Goal: Information Seeking & Learning: Learn about a topic

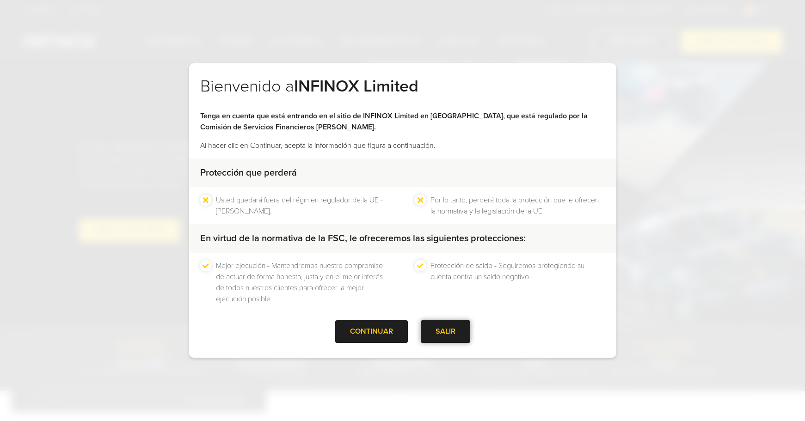
click at [446, 332] on div "SALIR" at bounding box center [445, 332] width 49 height 23
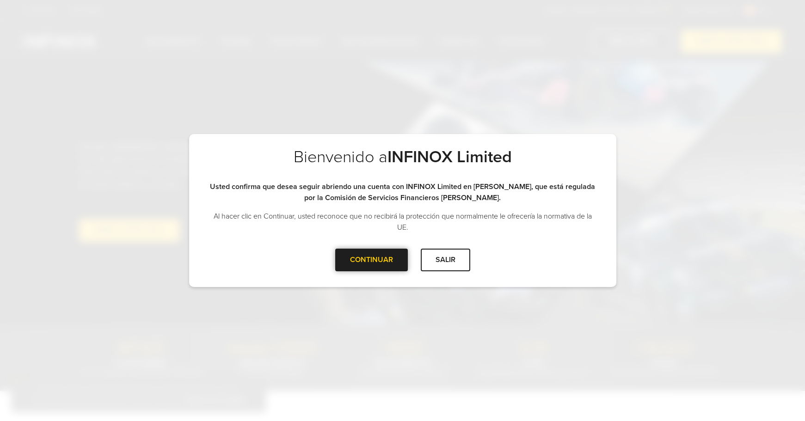
click at [371, 260] on div at bounding box center [371, 260] width 0 height 0
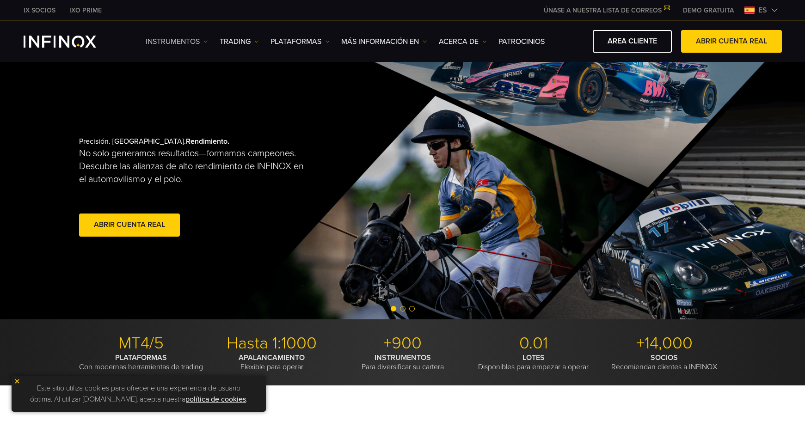
click at [179, 42] on link "Instrumentos" at bounding box center [177, 41] width 62 height 11
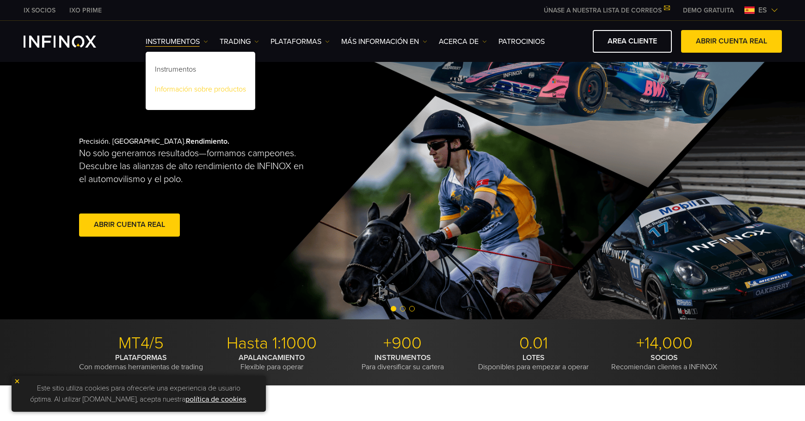
click at [210, 89] on link "Información sobre productos" at bounding box center [201, 91] width 110 height 20
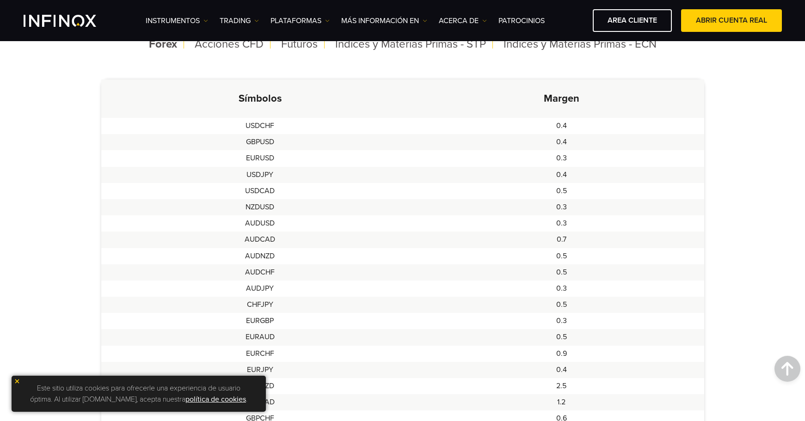
scroll to position [191, 0]
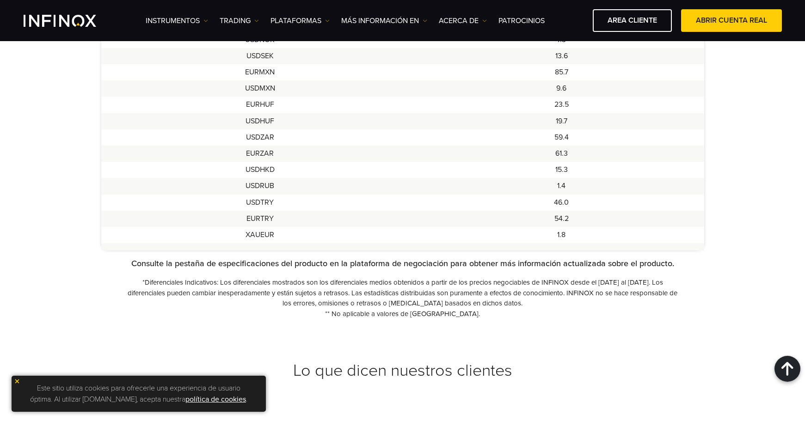
scroll to position [863, 0]
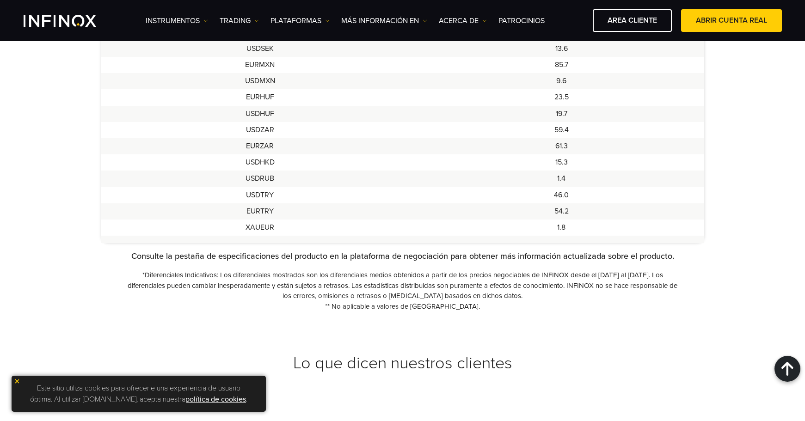
click at [353, 284] on p "*Diferenciales Indicativos: Los diferenciales mostrados son los diferenciales m…" at bounding box center [402, 285] width 559 height 31
click at [463, 300] on p "*Diferenciales Indicativos: Los diferenciales mostrados son los diferenciales m…" at bounding box center [402, 285] width 559 height 31
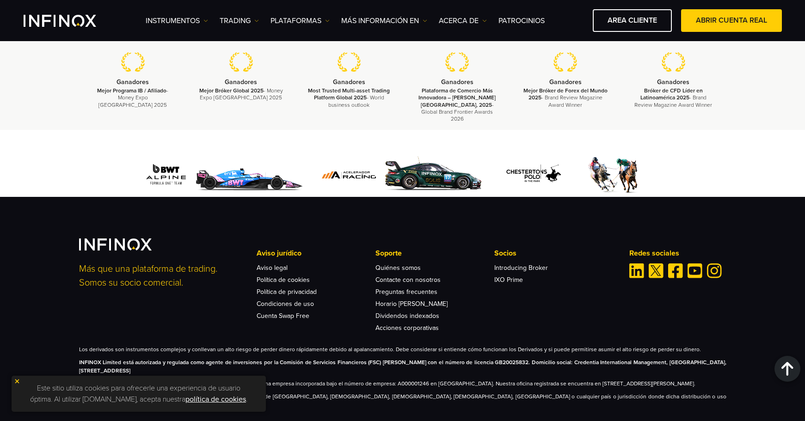
scroll to position [1382, 0]
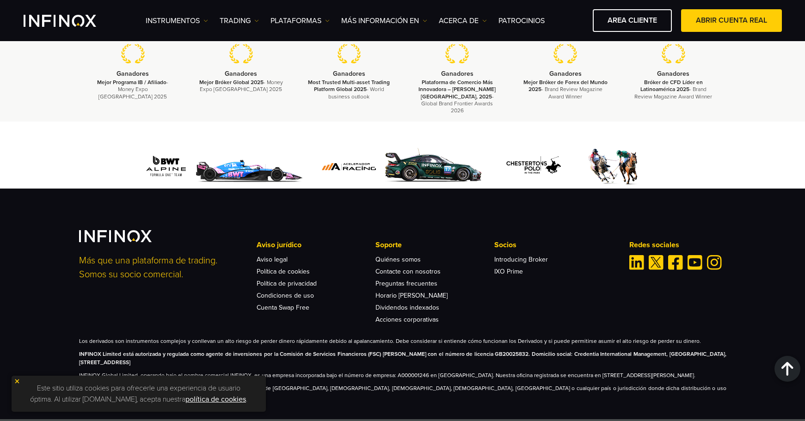
click at [543, 318] on div "Más que una plataforma de trading. Somos su socio comercial. Aviso jurídico Avi…" at bounding box center [403, 315] width 666 height 171
click at [16, 381] on img at bounding box center [17, 381] width 6 height 6
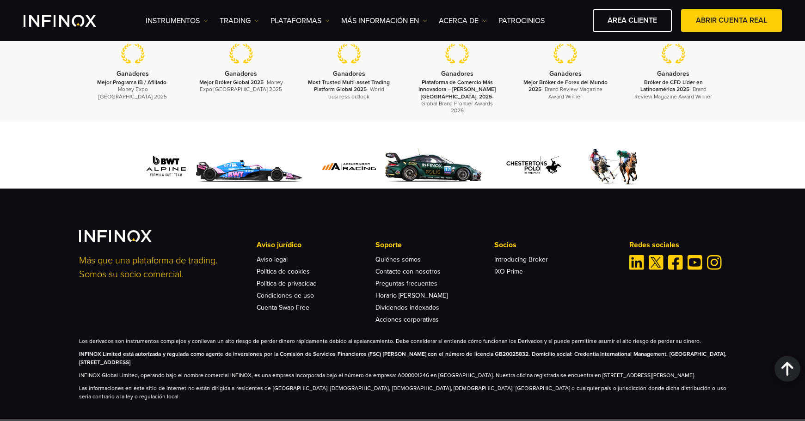
click at [36, 327] on div "Más que una plataforma de trading. Somos su socio comercial. Aviso jurídico Avi…" at bounding box center [402, 304] width 805 height 231
click at [239, 351] on p "INFINOX Limited está autorizada y regulada como agente de inversiones por la Co…" at bounding box center [403, 358] width 648 height 17
click at [459, 371] on p "INFINOX Global Limited, operando bajo el nombre comercial INFINOX, es una empre…" at bounding box center [403, 375] width 648 height 8
click at [653, 389] on div "Más que una plataforma de trading. Somos su socio comercial. Aviso jurídico Avi…" at bounding box center [402, 304] width 805 height 231
click at [754, 144] on div at bounding box center [402, 155] width 805 height 67
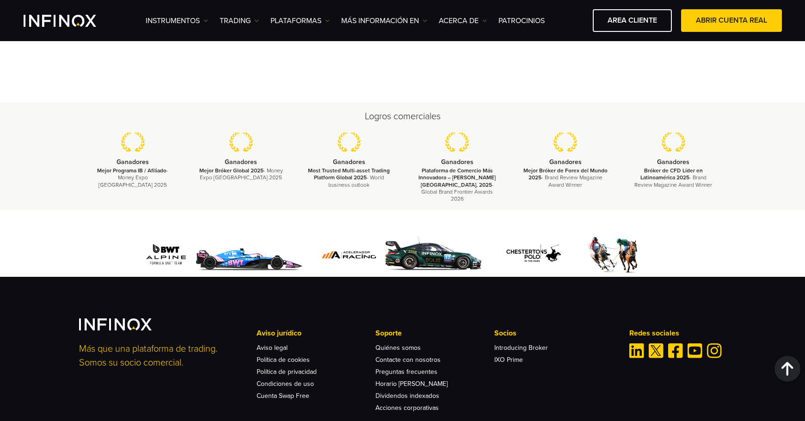
scroll to position [1269, 0]
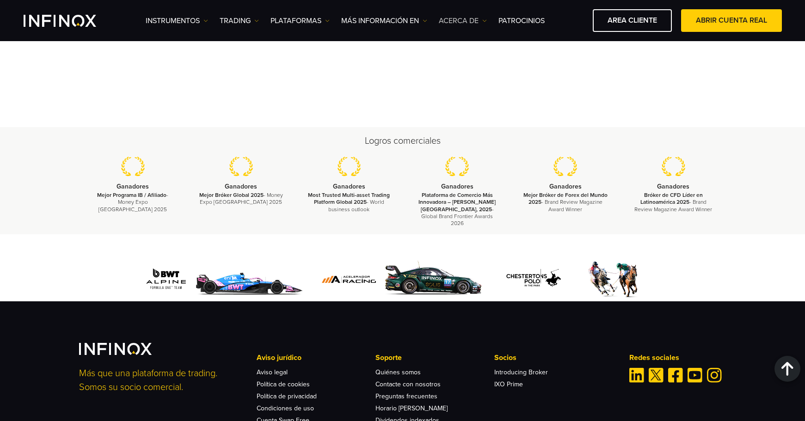
click at [471, 22] on link "ACERCA DE" at bounding box center [463, 20] width 48 height 11
click at [475, 50] on link "Acerca de INFINOX" at bounding box center [484, 50] width 90 height 20
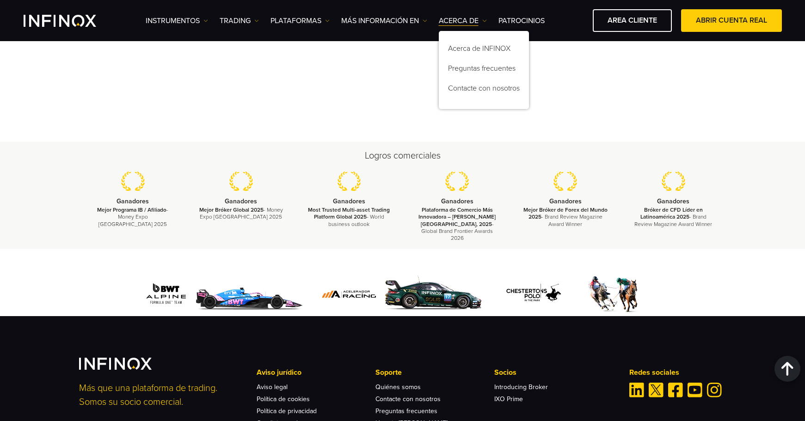
scroll to position [1256, 0]
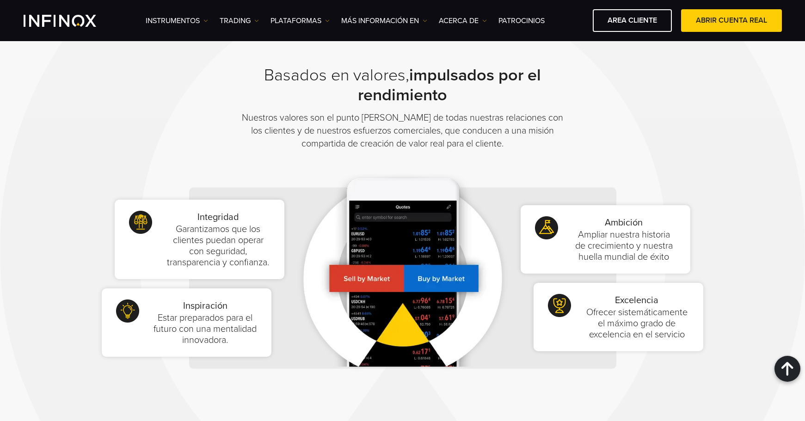
scroll to position [593, 0]
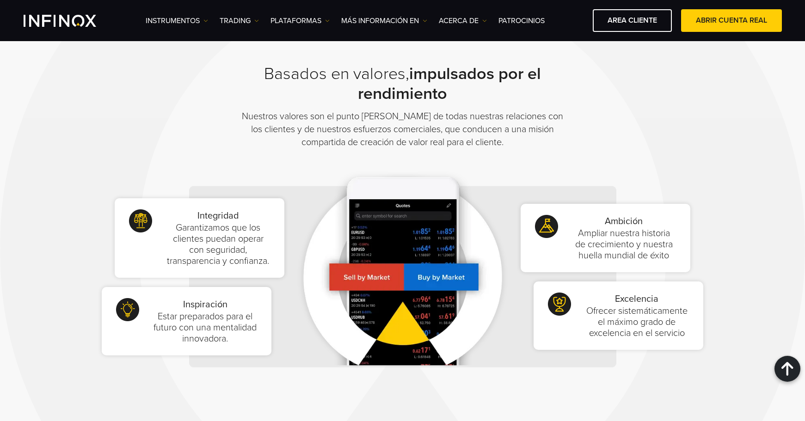
click at [726, 170] on div "Integridad Garantizamos que los clientes puedan operar con seguridad, transpare…" at bounding box center [403, 277] width 648 height 238
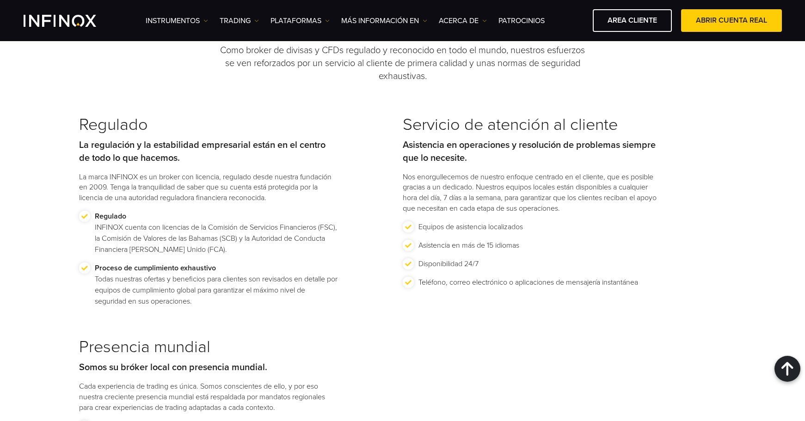
scroll to position [1056, 0]
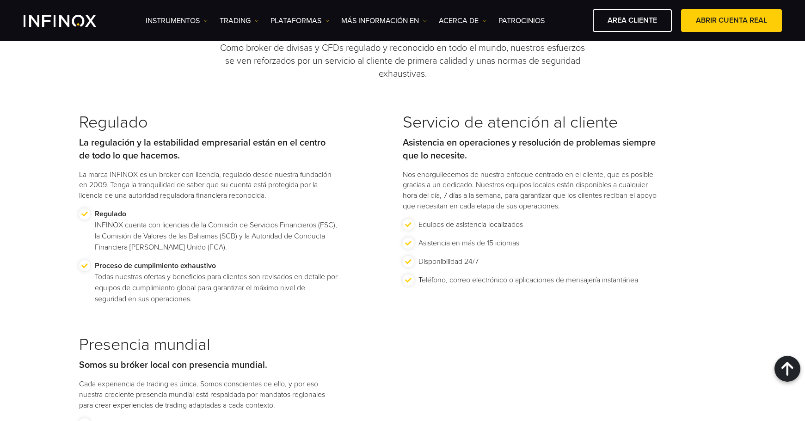
click at [182, 377] on div "Presencia mundial Somos su bróker local con presencia mundial. Cada experiencia…" at bounding box center [208, 372] width 259 height 75
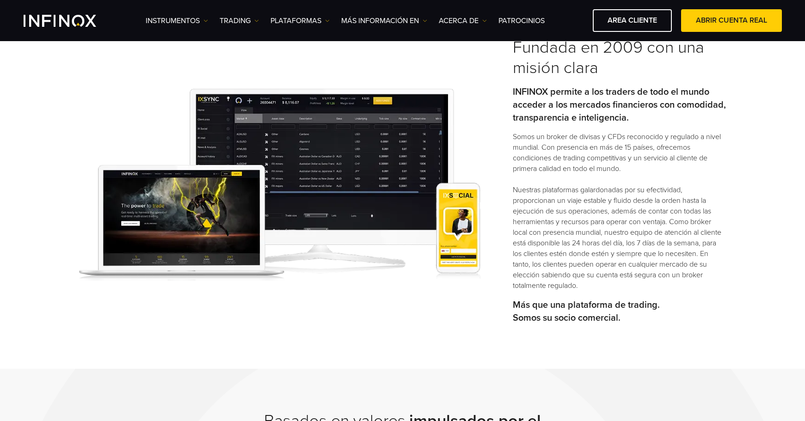
scroll to position [237, 0]
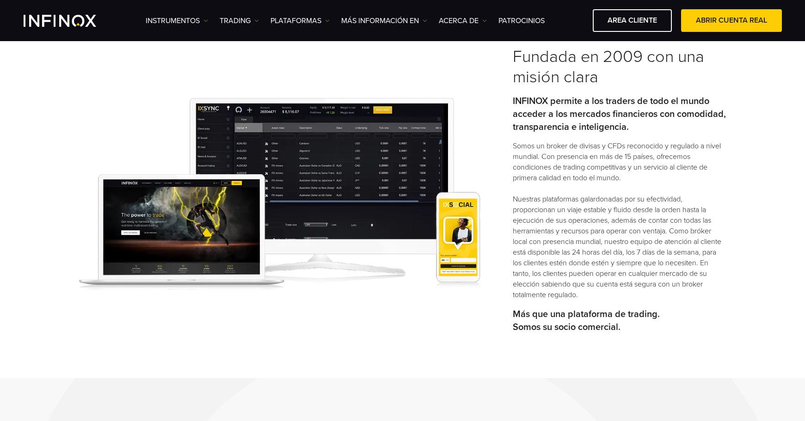
click at [512, 130] on div "Fundada en 2009 con una misión clara INFINOX permite a los traders de todo el m…" at bounding box center [403, 194] width 666 height 295
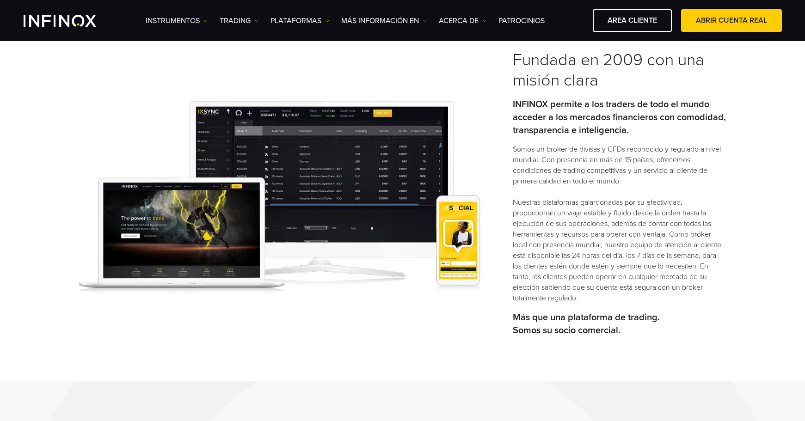
scroll to position [235, 0]
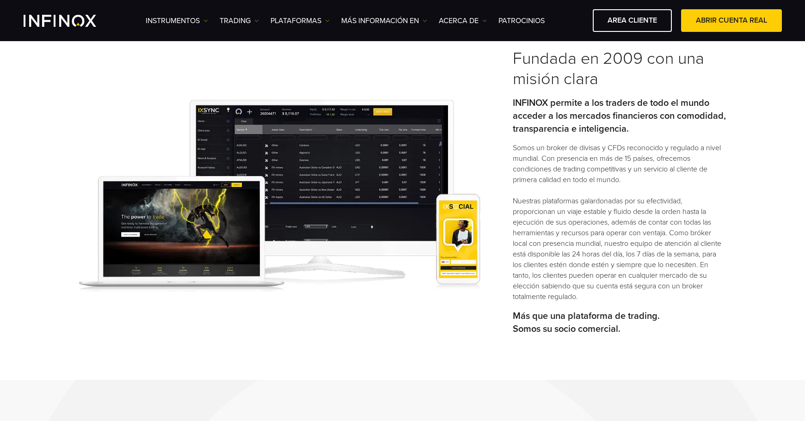
drag, startPoint x: 673, startPoint y: 135, endPoint x: 644, endPoint y: 150, distance: 32.9
click at [673, 135] on p "INFINOX permite a los traders de todo el mundo acceder a los mercados financier…" at bounding box center [620, 116] width 214 height 39
click at [639, 166] on p "Somos un broker de divisas y CFDs reconocido y regulado a nivel mundial. Con pr…" at bounding box center [620, 223] width 214 height 160
click at [662, 215] on p "Somos un broker de divisas y CFDs reconocido y regulado a nivel mundial. Con pr…" at bounding box center [620, 223] width 214 height 160
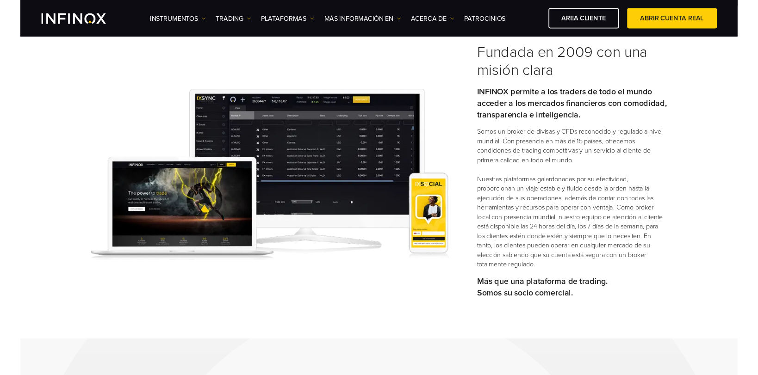
scroll to position [0, 0]
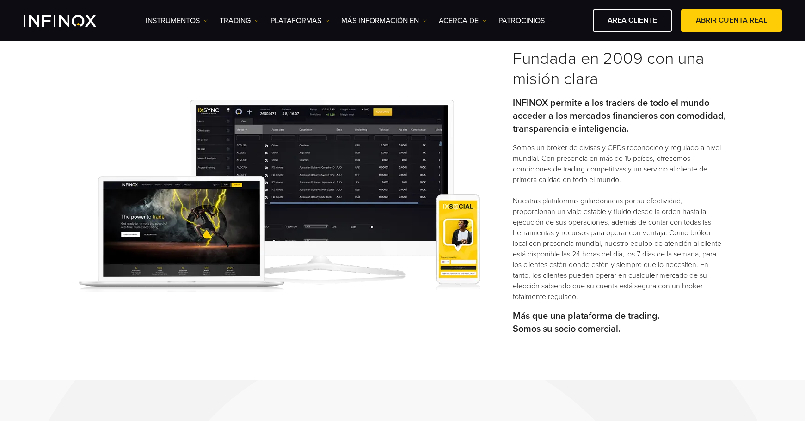
click at [674, 194] on p "Somos un broker de divisas y CFDs reconocido y regulado a nivel mundial. Con pr…" at bounding box center [620, 223] width 214 height 160
click at [617, 173] on p "Somos un broker de divisas y CFDs reconocido y regulado a nivel mundial. Con pr…" at bounding box center [620, 223] width 214 height 160
drag, startPoint x: 579, startPoint y: 148, endPoint x: 544, endPoint y: 154, distance: 35.1
click at [579, 148] on p "Somos un broker de divisas y CFDs reconocido y regulado a nivel mundial. Con pr…" at bounding box center [620, 223] width 214 height 160
drag, startPoint x: 546, startPoint y: 149, endPoint x: 627, endPoint y: 149, distance: 81.4
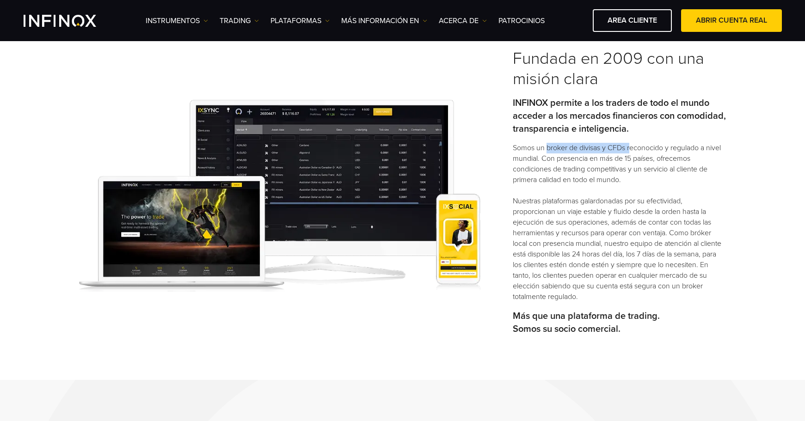
click at [631, 152] on p "Somos un broker de divisas y CFDs reconocido y regulado a nivel mundial. Con pr…" at bounding box center [620, 223] width 214 height 160
click at [627, 149] on p "Somos un broker de divisas y CFDs reconocido y regulado a nivel mundial. Con pr…" at bounding box center [620, 223] width 214 height 160
drag, startPoint x: 627, startPoint y: 147, endPoint x: 547, endPoint y: 152, distance: 80.2
click at [547, 152] on p "Somos un broker de divisas y CFDs reconocido y regulado a nivel mundial. Con pr…" at bounding box center [620, 223] width 214 height 160
copy p "broker de divisas y CFDs"
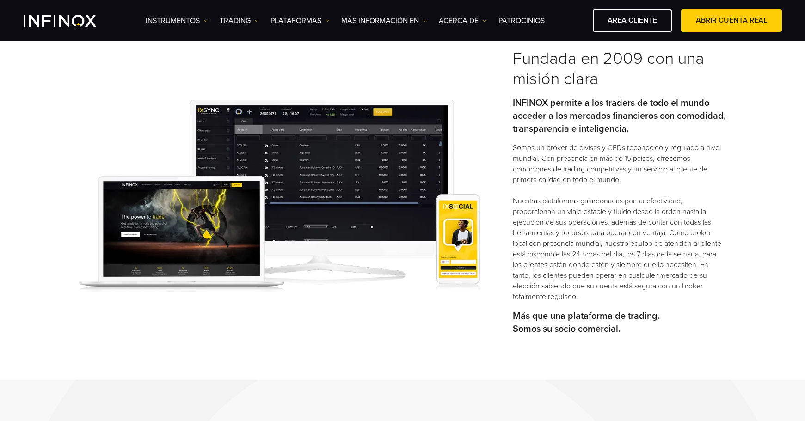
click at [611, 202] on p "Somos un broker de divisas y CFDs reconocido y regulado a nivel mundial. Con pr…" at bounding box center [620, 223] width 214 height 160
click at [617, 152] on p "Somos un broker de divisas y CFDs reconocido y regulado a nivel mundial. Con pr…" at bounding box center [620, 223] width 214 height 160
copy p "CFDs"
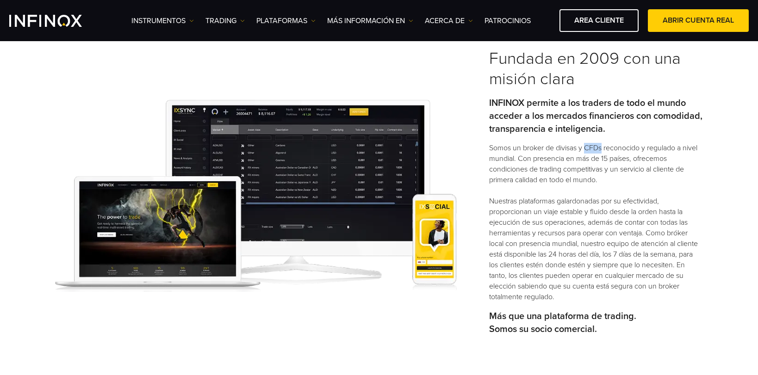
click at [111, 115] on img at bounding box center [255, 196] width 401 height 192
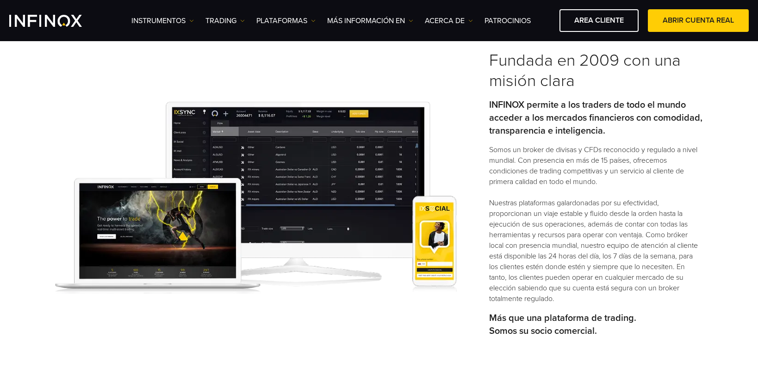
click at [719, 208] on div "Fundada en 2009 con una misión clara INFINOX permite a los traders de todo el m…" at bounding box center [379, 195] width 758 height 374
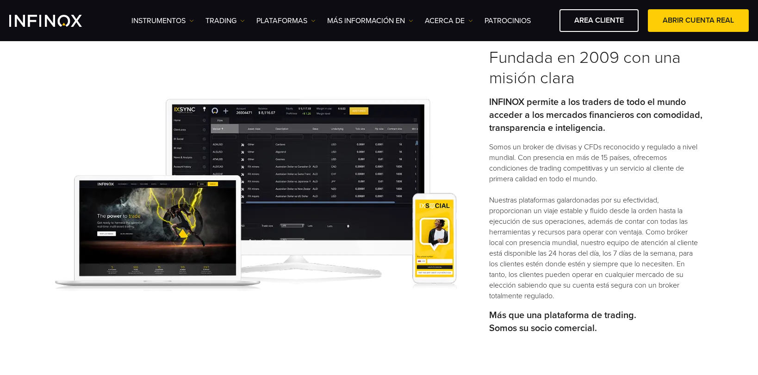
click at [666, 283] on p "Somos un broker de divisas y CFDs reconocido y regulado a nivel mundial. Con pr…" at bounding box center [596, 222] width 214 height 160
click at [636, 243] on p "Somos un broker de divisas y CFDs reconocido y regulado a nivel mundial. Con pr…" at bounding box center [596, 222] width 214 height 160
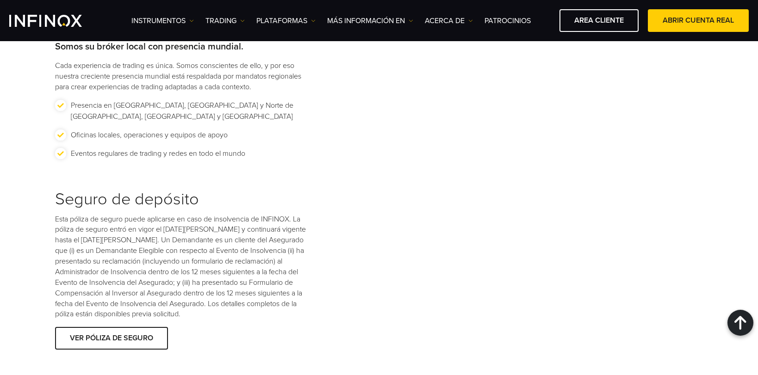
scroll to position [1289, 0]
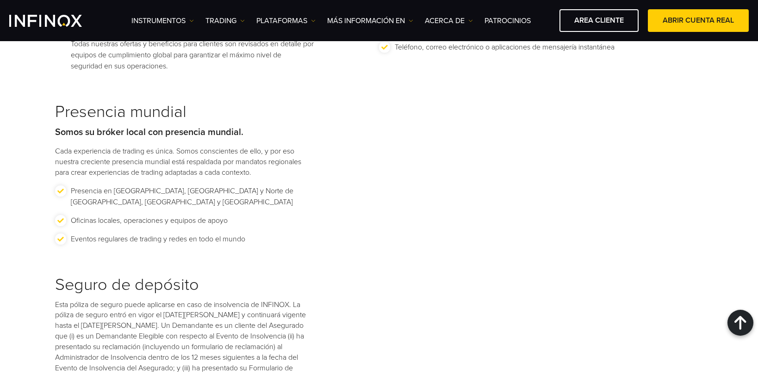
click at [273, 321] on p "Esta póliza de seguro puede aplicarse en caso de insolvencia de INFINOX. La pól…" at bounding box center [184, 353] width 259 height 106
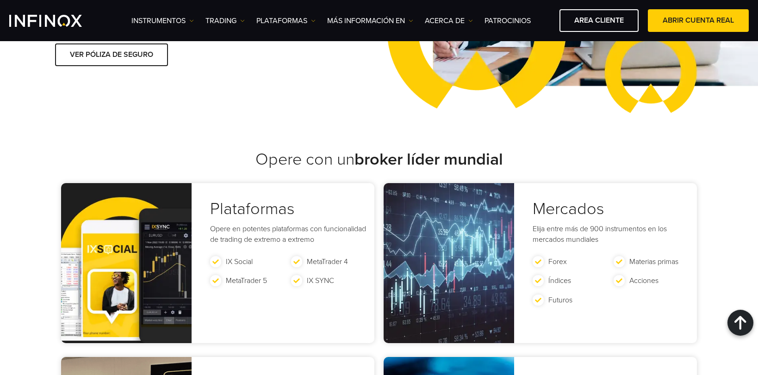
scroll to position [1659, 0]
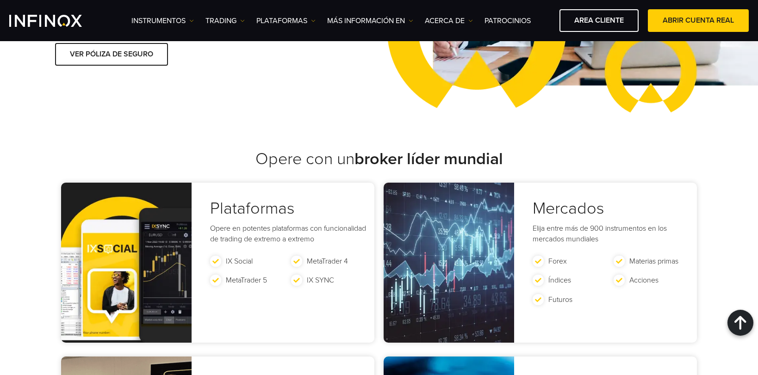
click at [611, 134] on div "Opere con un broker líder mundial Plataformas Opere en potentes plataformas con…" at bounding box center [379, 340] width 758 height 412
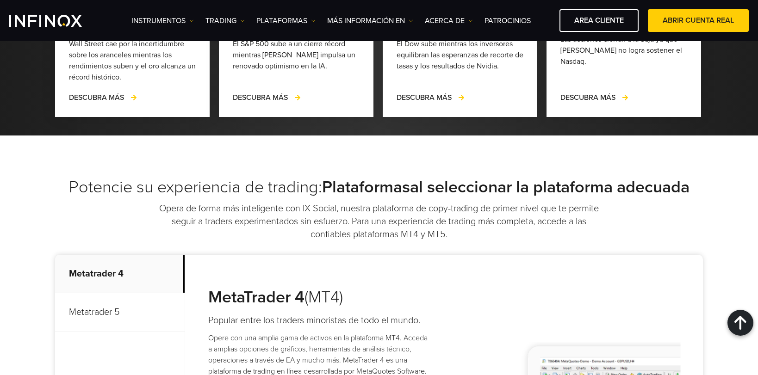
scroll to position [2822, 0]
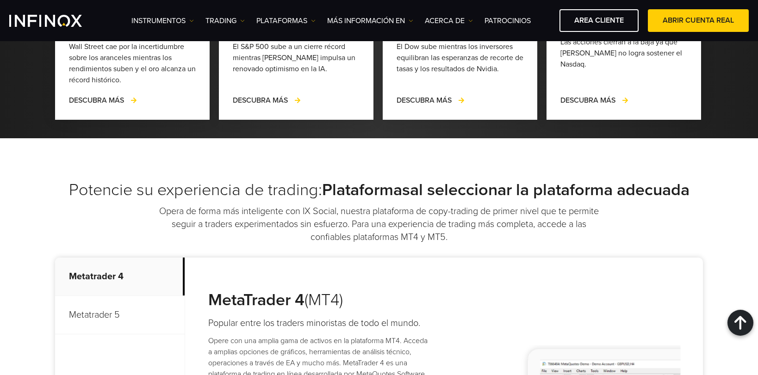
click at [614, 180] on div "Potencie su experiencia de trading: Plataformasal seleccionar la plataforma ade…" at bounding box center [379, 212] width 648 height 64
click at [457, 19] on link "ACERCA DE" at bounding box center [449, 20] width 48 height 11
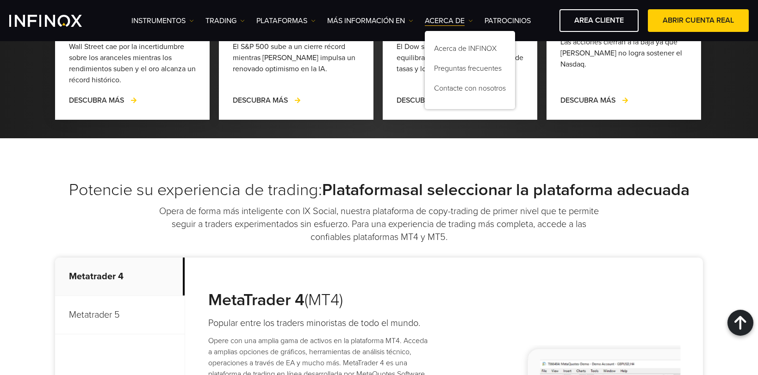
click at [684, 180] on strong "Plataformasal seleccionar la plataforma adecuada" at bounding box center [505, 190] width 367 height 20
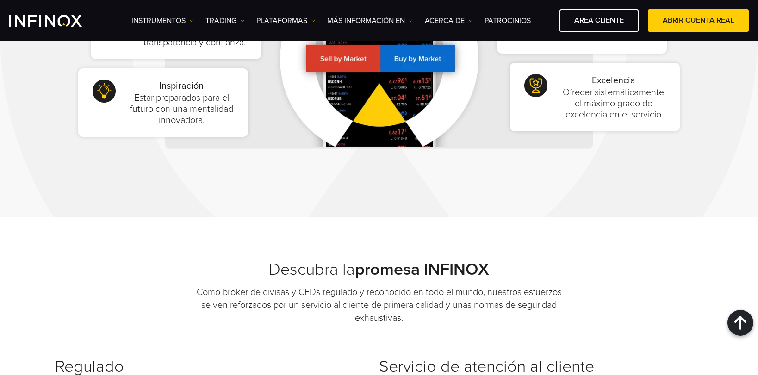
scroll to position [705, 0]
